Goal: Information Seeking & Learning: Check status

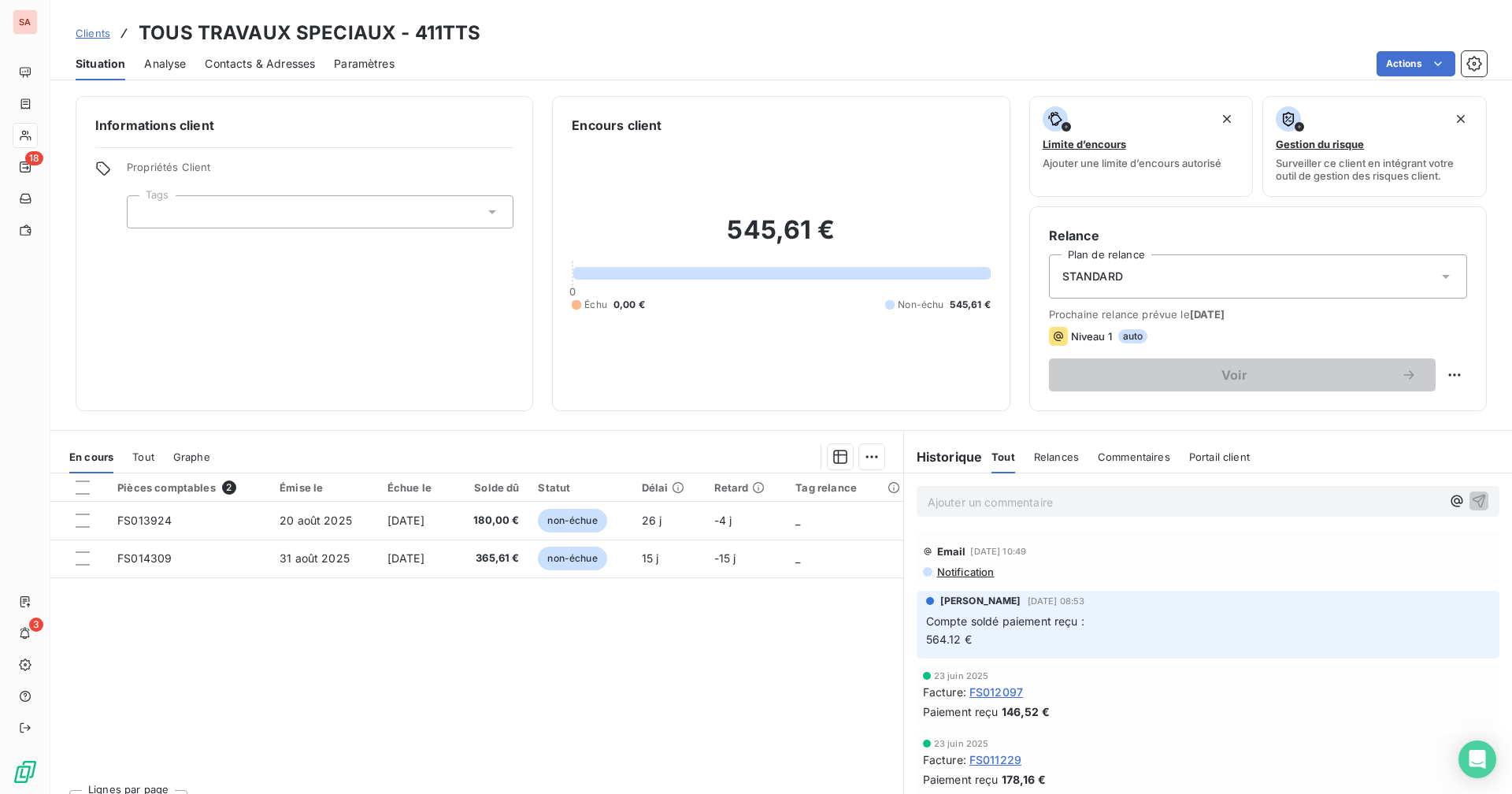
click at [458, 631] on div "Pièces comptables 2 Émise le Échue le Solde dû Statut Délai Retard Tag relance …" at bounding box center [477, 624] width 853 height 303
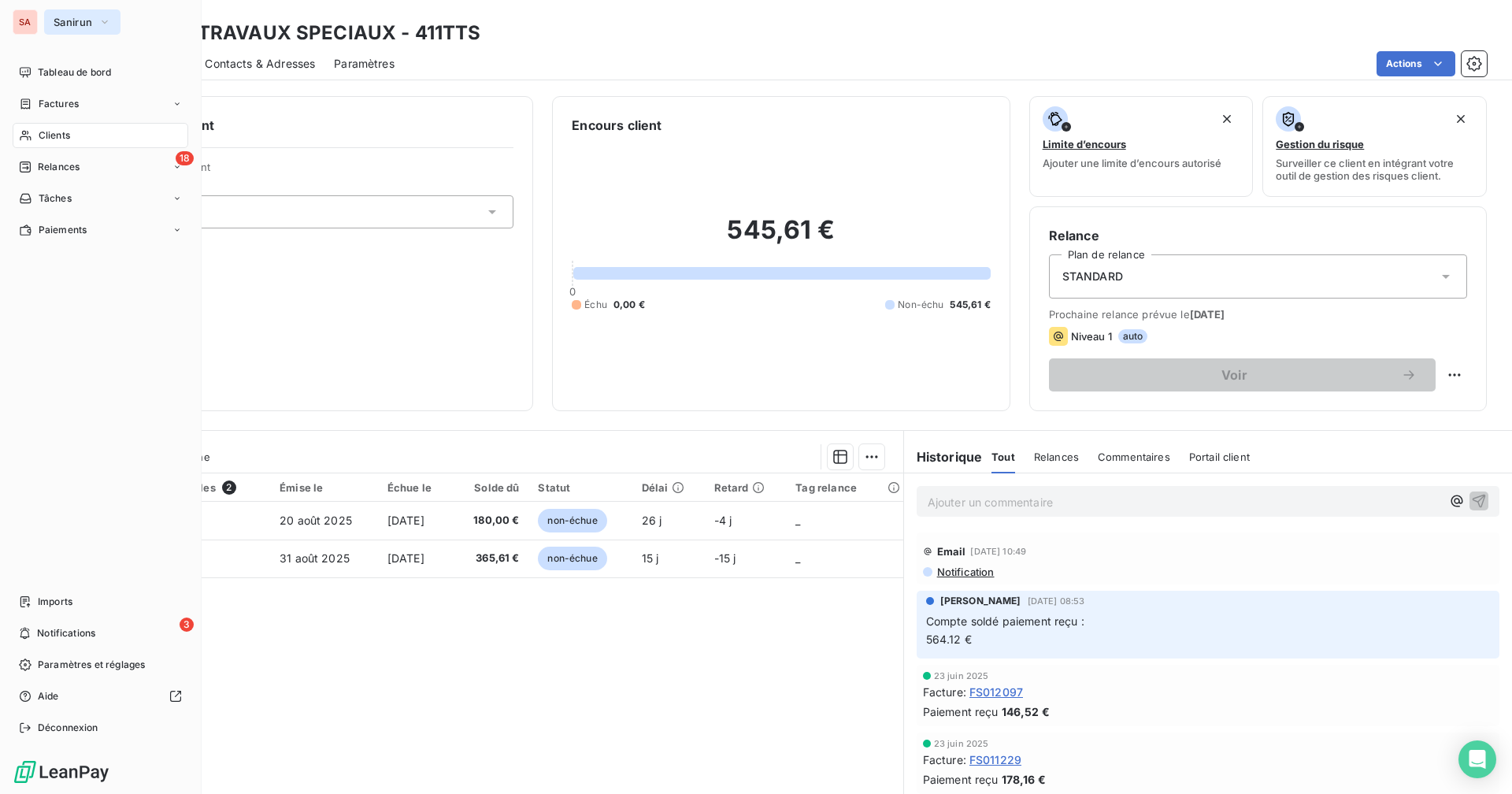
click at [64, 24] on span "Sanirun" at bounding box center [72, 22] width 39 height 13
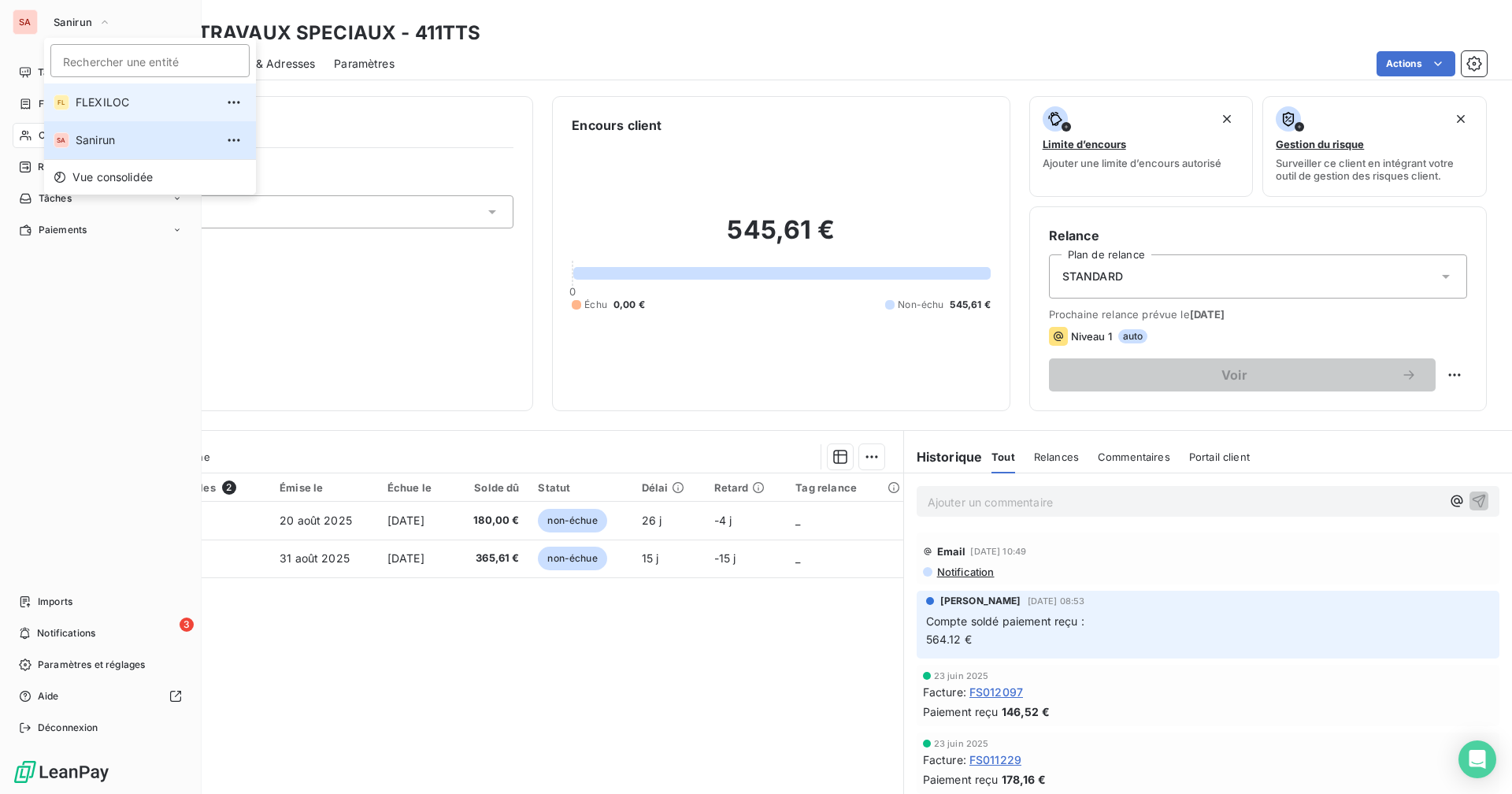
click at [96, 97] on span "FLEXILOC" at bounding box center [146, 102] width 139 height 15
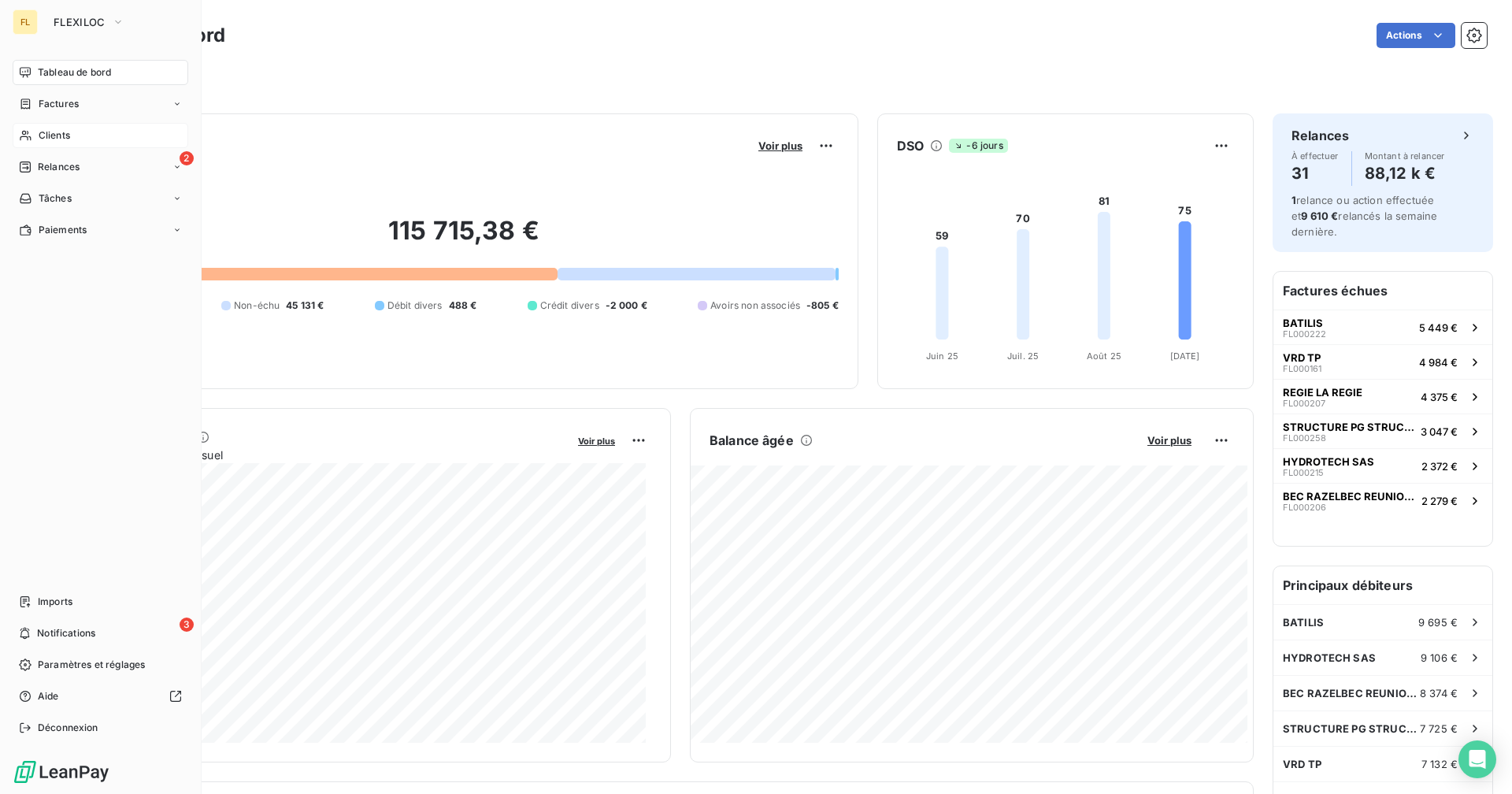
click at [66, 142] on span "Clients" at bounding box center [54, 136] width 32 height 14
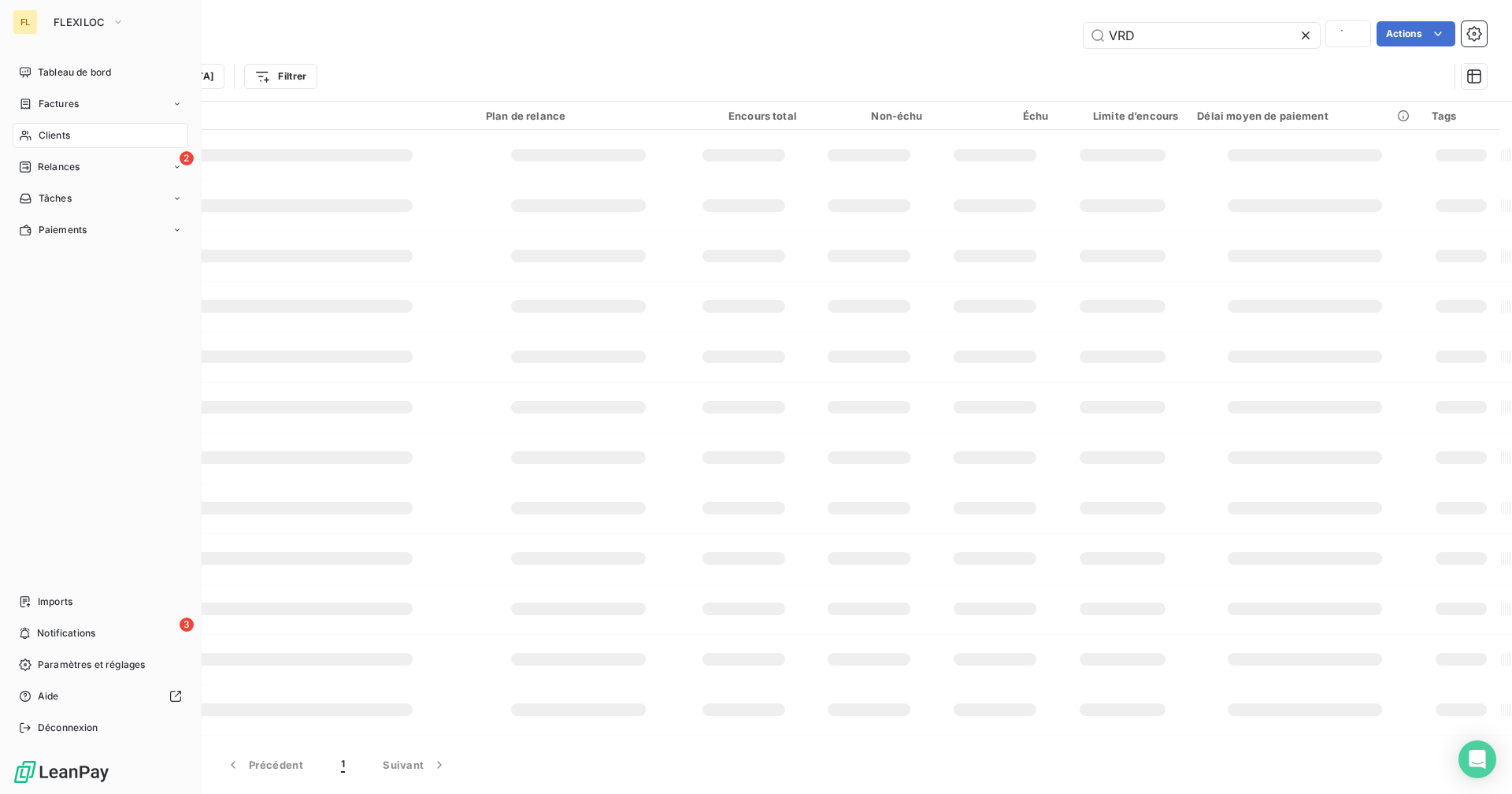
type input "tts"
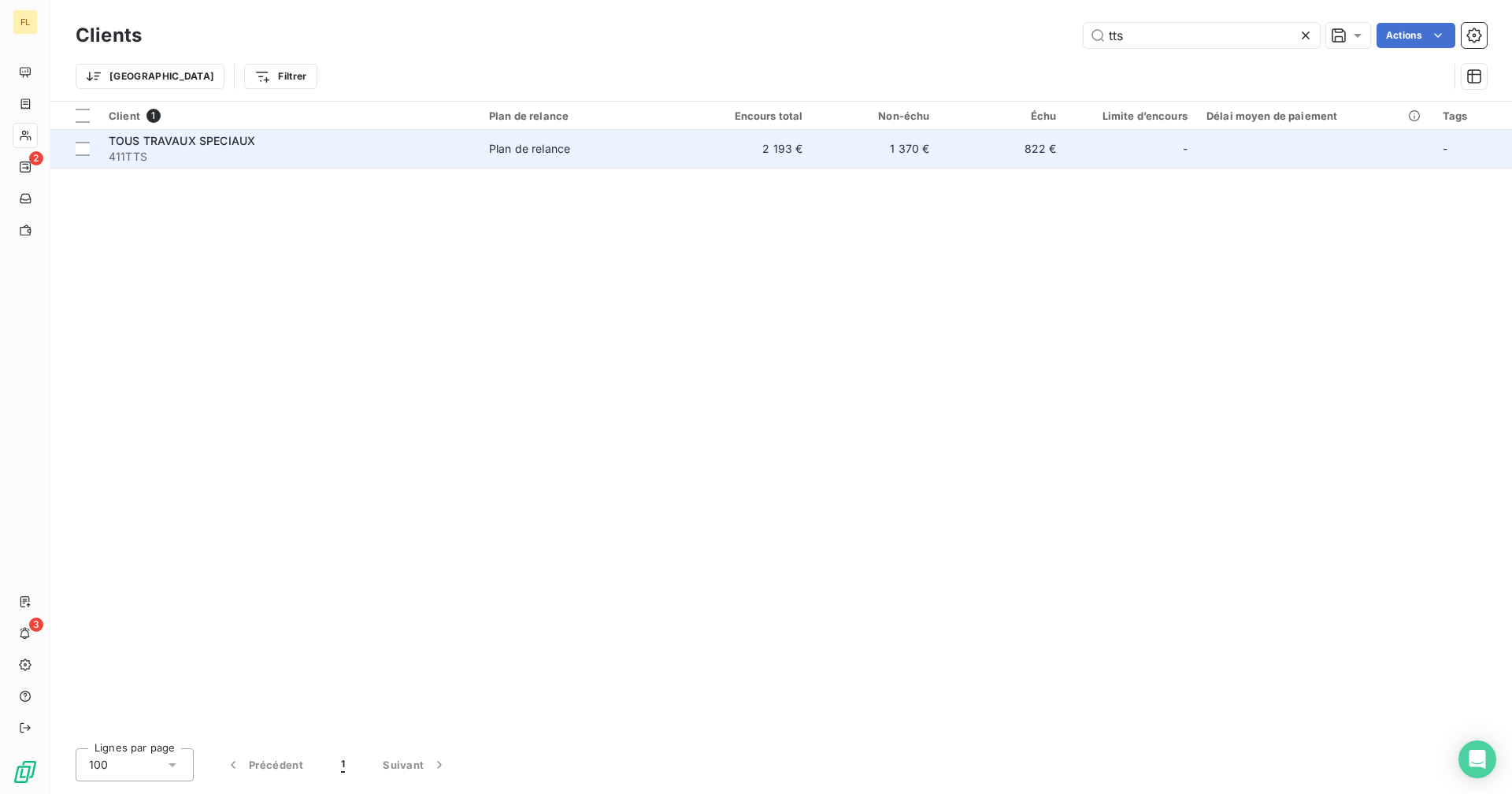
click at [873, 151] on td "1 370 €" at bounding box center [875, 149] width 127 height 38
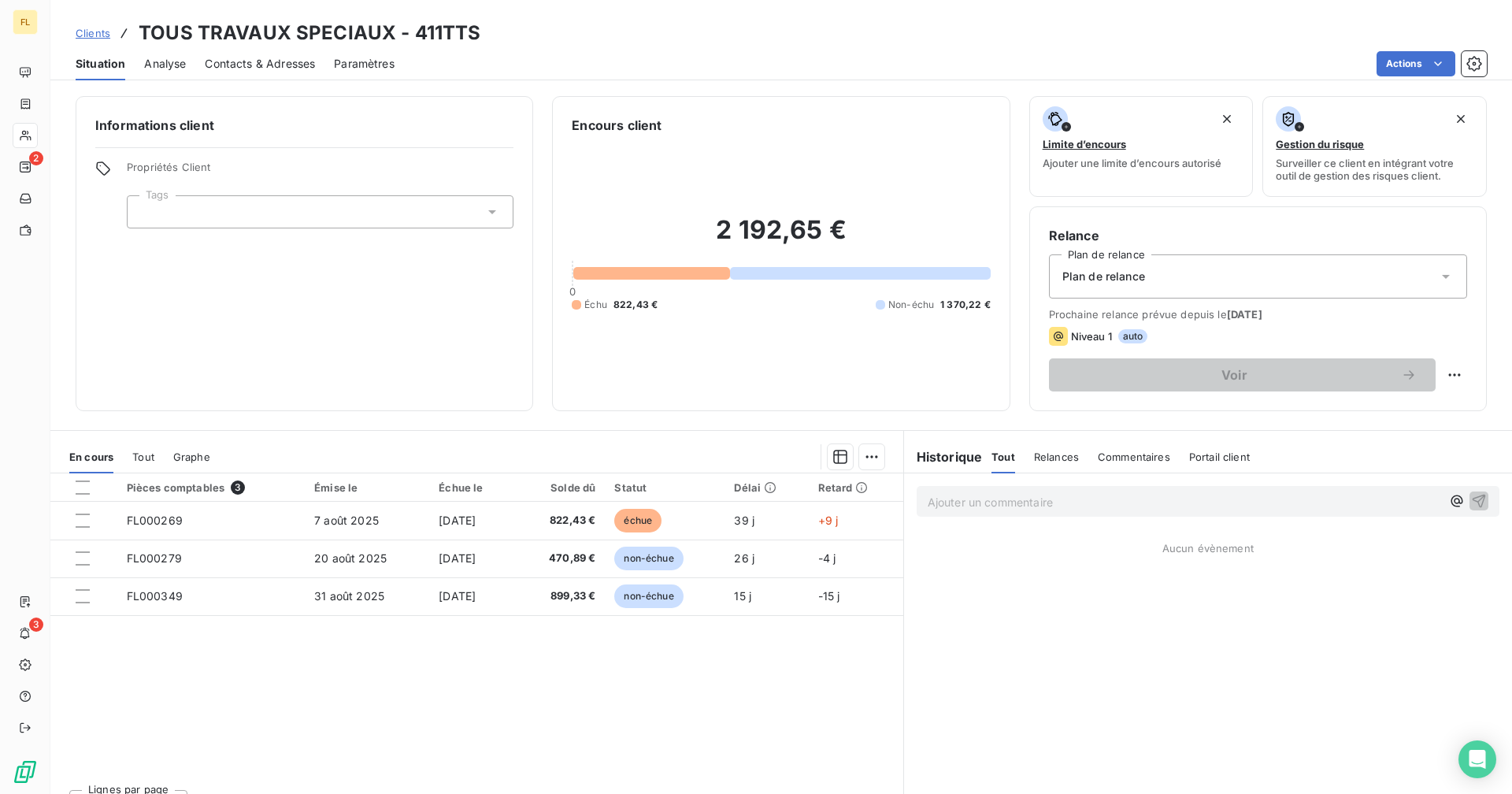
click at [303, 61] on span "Contacts & Adresses" at bounding box center [260, 63] width 110 height 15
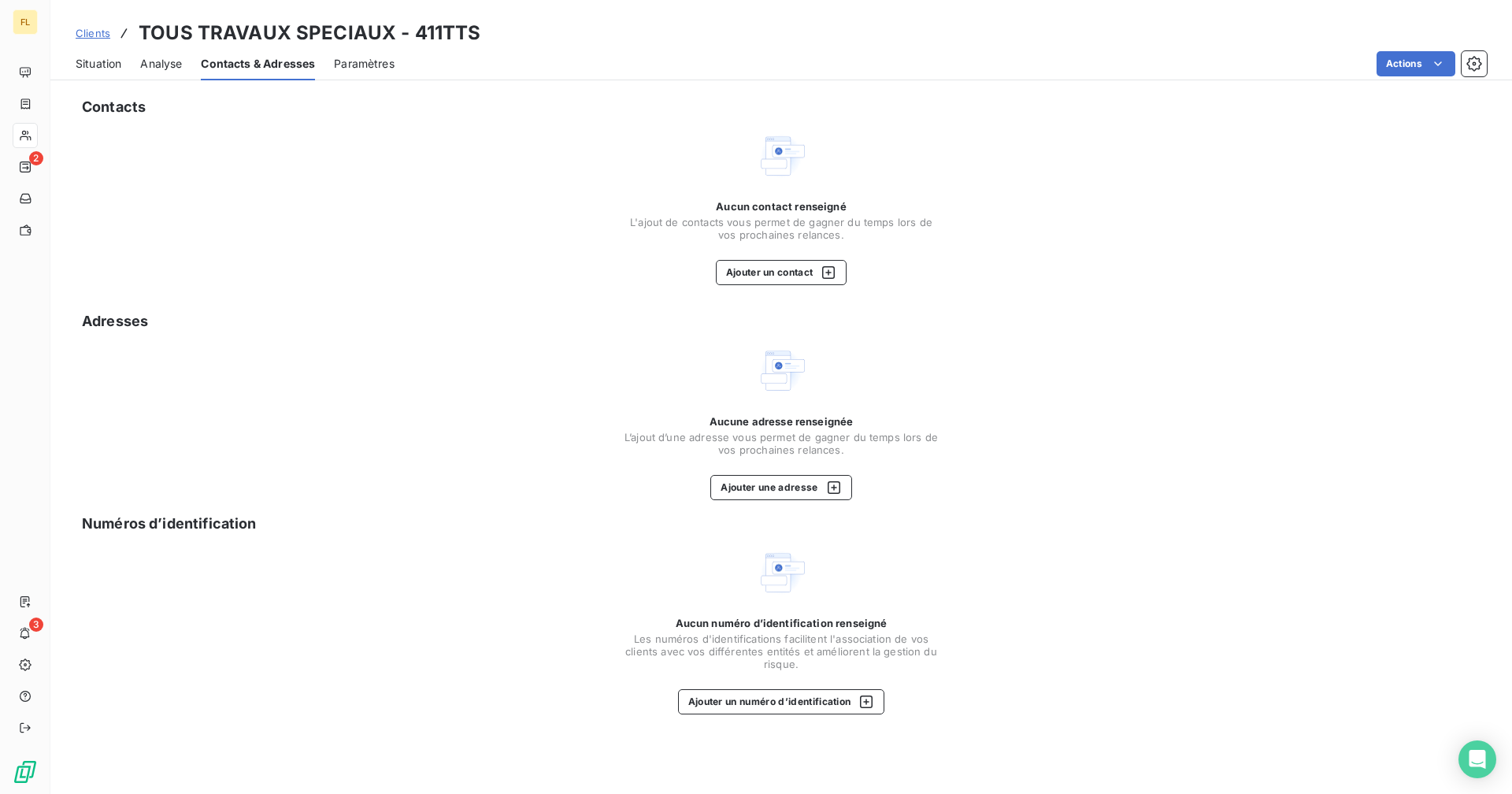
click at [118, 64] on span "Situation" at bounding box center [99, 63] width 46 height 15
